Goal: Information Seeking & Learning: Learn about a topic

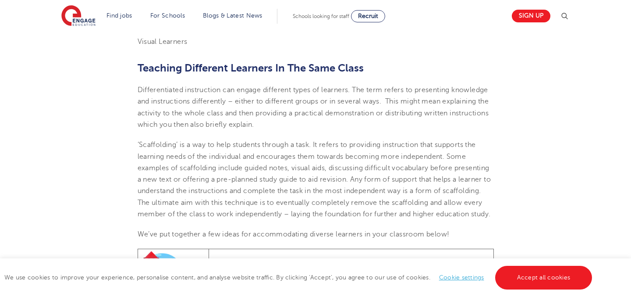
scroll to position [484, 0]
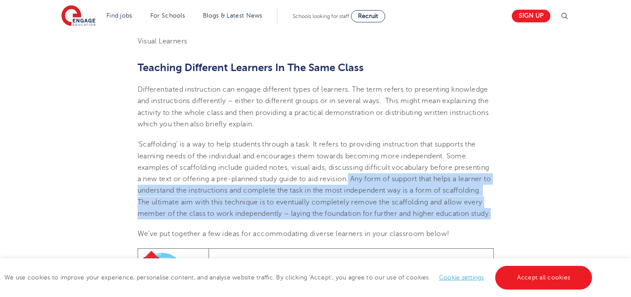
drag, startPoint x: 390, startPoint y: 179, endPoint x: 433, endPoint y: 228, distance: 65.2
click at [433, 219] on p "‘Scaffolding’ is a way to help students through a task. It refers to providing …" at bounding box center [316, 179] width 356 height 81
copy span "Any form of support that helps a learner to understand the instructions and com…"
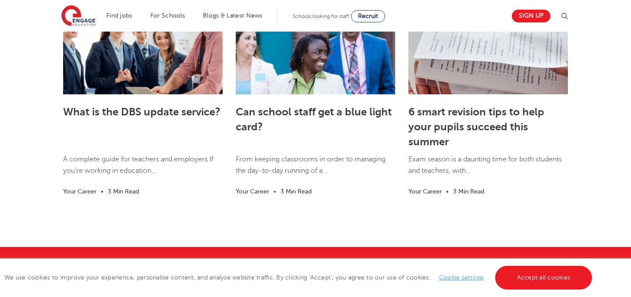
scroll to position [1816, 0]
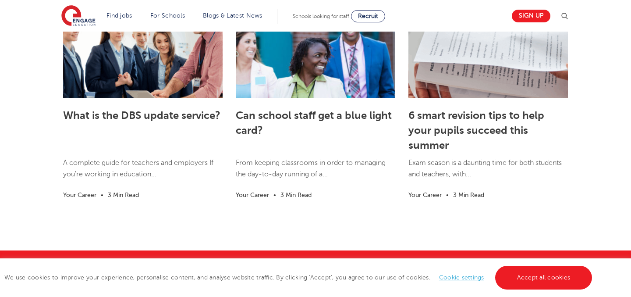
click at [450, 149] on h5 "6 smart revision tips to help your pupils succeed this summer" at bounding box center [488, 130] width 160 height 46
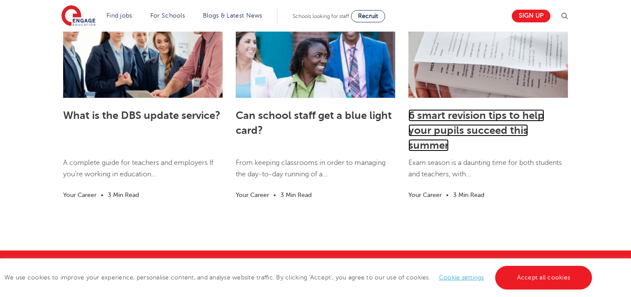
click at [456, 129] on link "6 smart revision tips to help your pupils succeed this summer" at bounding box center [476, 130] width 136 height 42
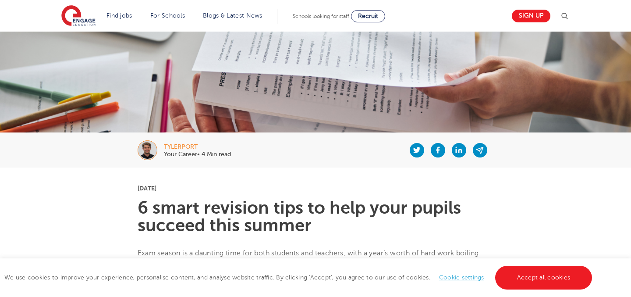
scroll to position [77, 0]
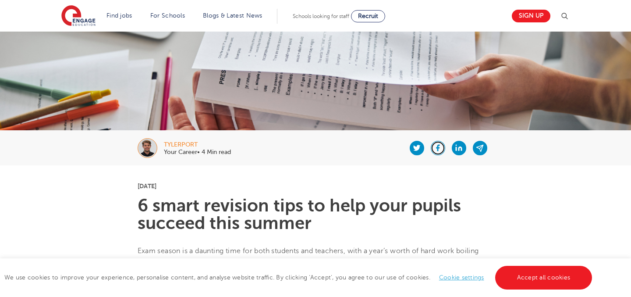
click at [436, 148] on icon at bounding box center [438, 147] width 8 height 11
click at [439, 147] on icon at bounding box center [438, 147] width 8 height 11
click at [416, 150] on icon at bounding box center [416, 148] width 7 height 6
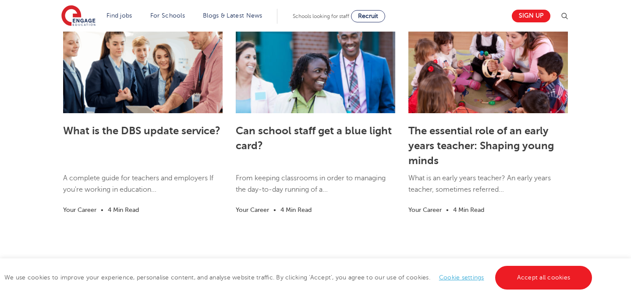
scroll to position [1443, 0]
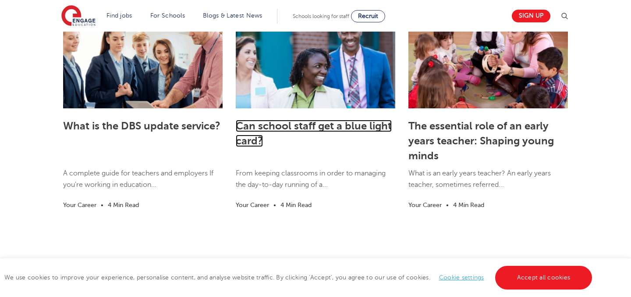
click at [317, 147] on link "Can school staff get a blue light card?" at bounding box center [314, 133] width 156 height 27
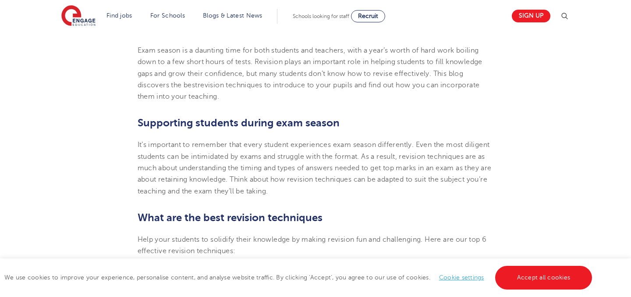
scroll to position [264, 0]
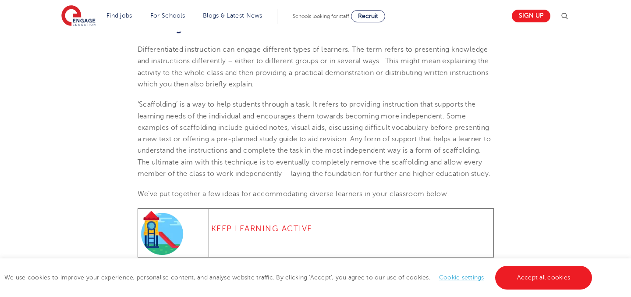
scroll to position [522, 0]
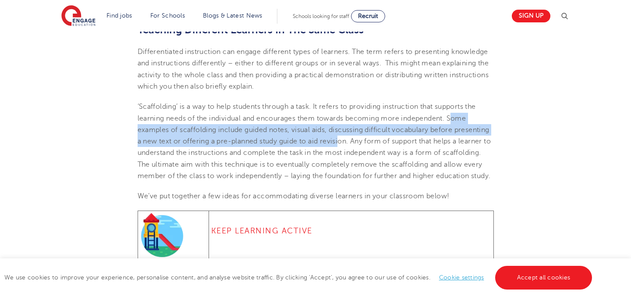
drag, startPoint x: 454, startPoint y: 117, endPoint x: 379, endPoint y: 137, distance: 77.6
click at [379, 137] on span "‘Scaffolding’ is a way to help students through a task. It refers to providing …" at bounding box center [315, 141] width 354 height 77
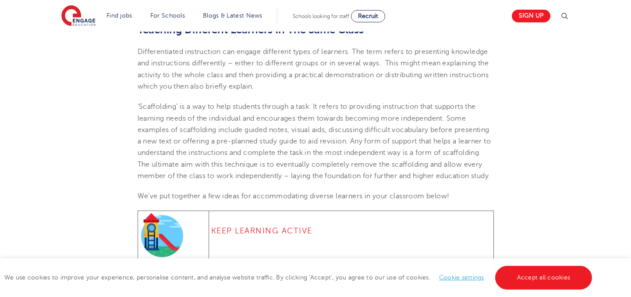
click at [387, 139] on span "‘Scaffolding’ is a way to help students through a task. It refers to providing …" at bounding box center [315, 141] width 354 height 77
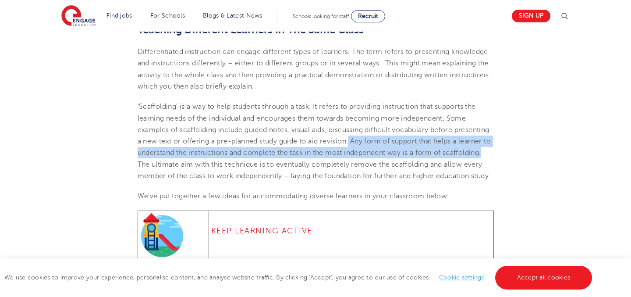
drag, startPoint x: 388, startPoint y: 140, endPoint x: 203, endPoint y: 164, distance: 186.5
click at [203, 164] on span "‘Scaffolding’ is a way to help students through a task. It refers to providing …" at bounding box center [315, 141] width 354 height 77
copy span "Any form of support that helps a learner to understand the instructions and com…"
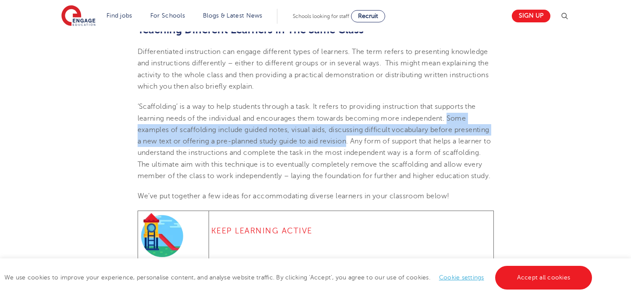
drag, startPoint x: 452, startPoint y: 116, endPoint x: 387, endPoint y: 142, distance: 70.4
click at [387, 142] on span "‘Scaffolding’ is a way to help students through a task. It refers to providing …" at bounding box center [315, 141] width 354 height 77
copy span "Some examples of scaffolding include guided notes, visual aids, discussing diff…"
